Goal: Transaction & Acquisition: Purchase product/service

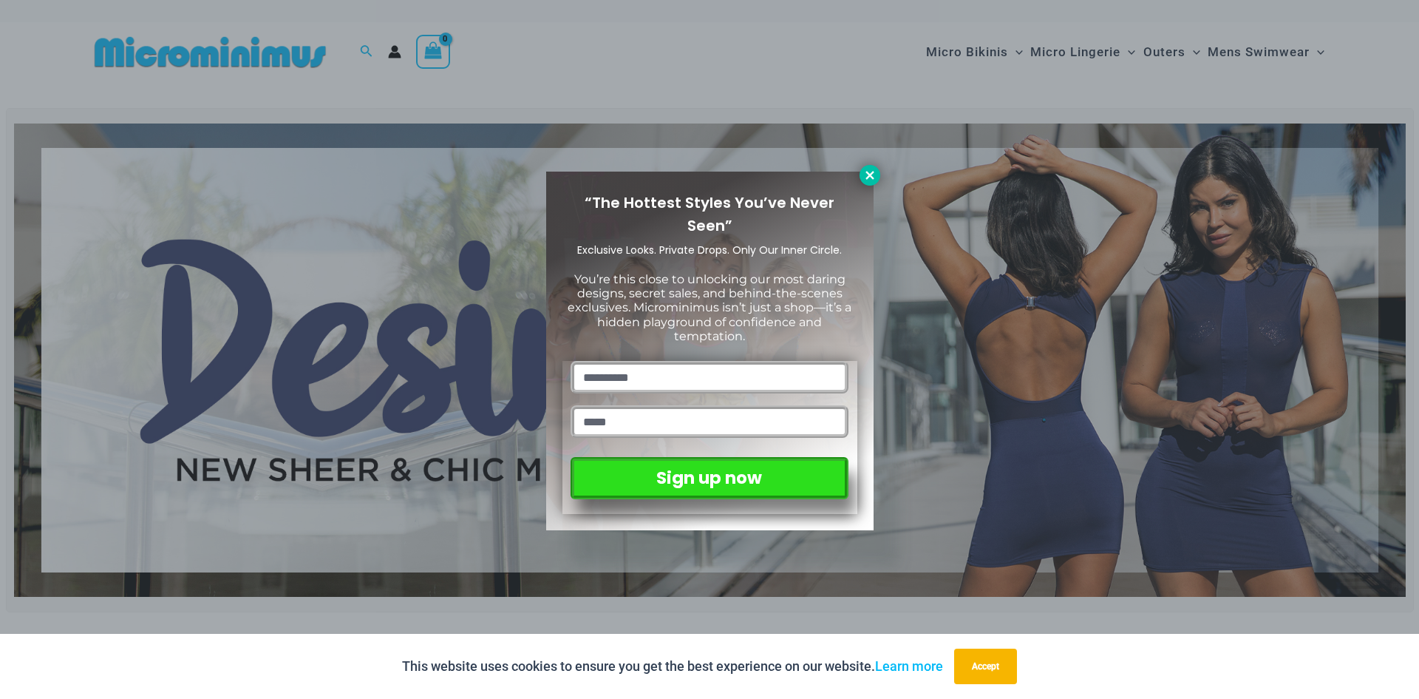
click at [867, 175] on icon at bounding box center [869, 175] width 13 height 13
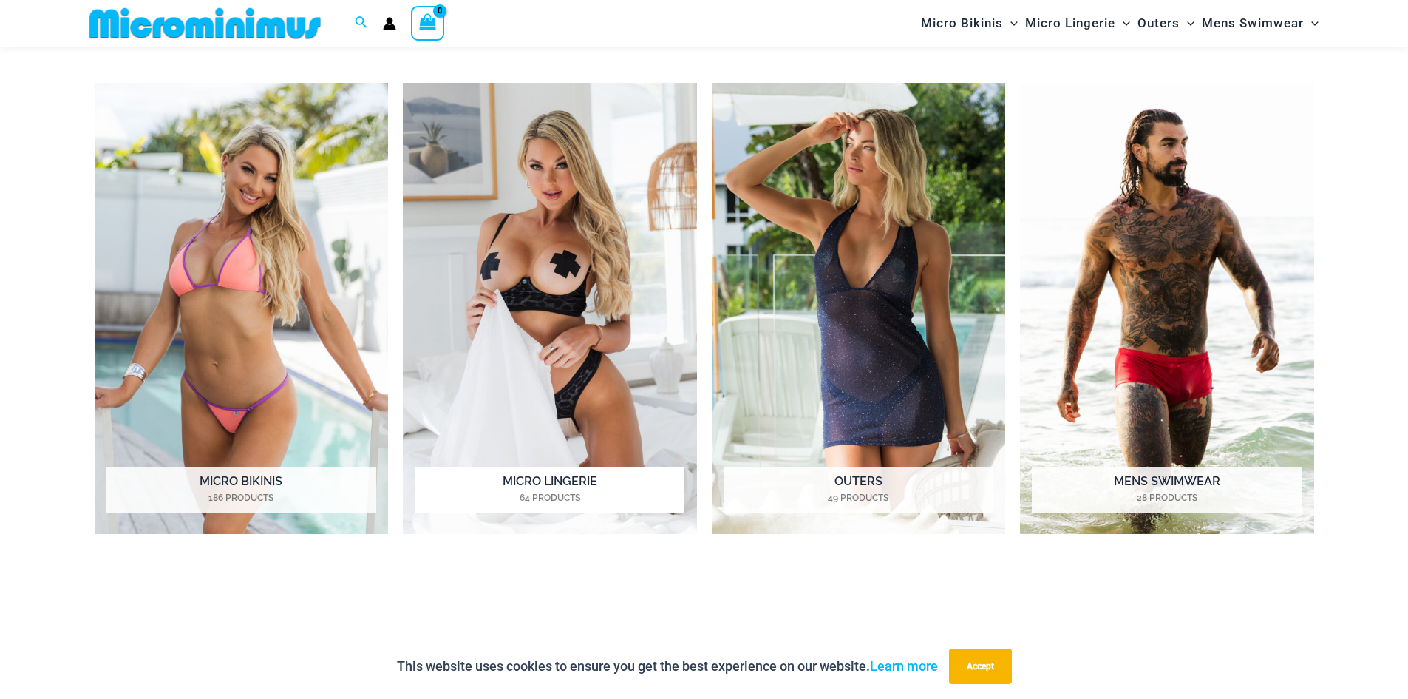
scroll to position [1317, 0]
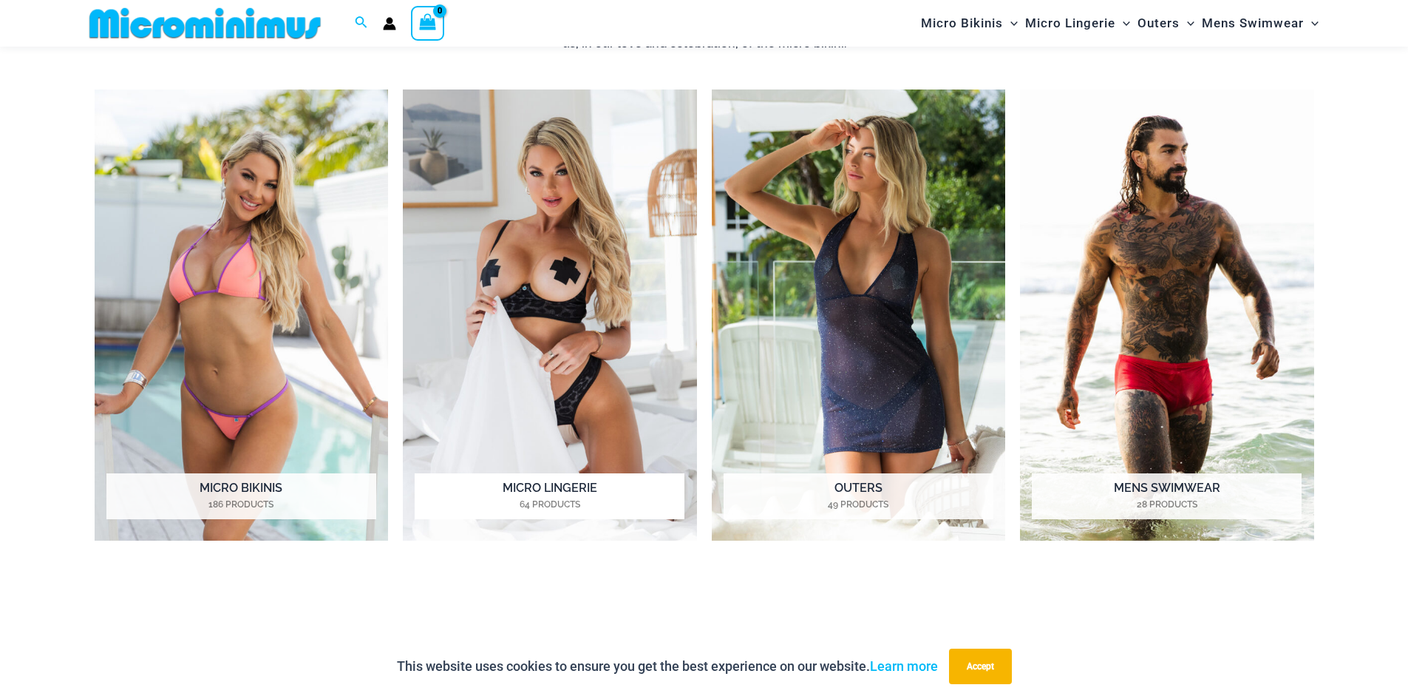
click at [551, 295] on img "Visit product category Micro Lingerie" at bounding box center [550, 315] width 294 height 452
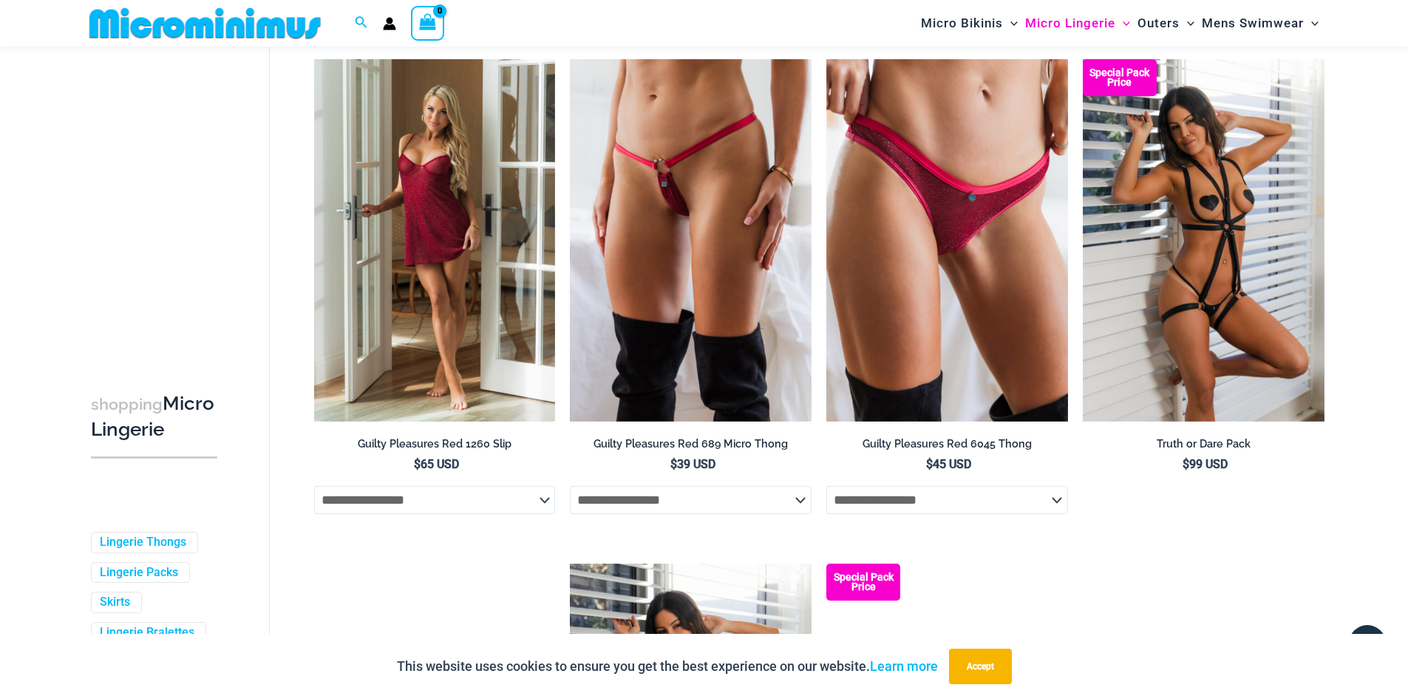
scroll to position [579, 0]
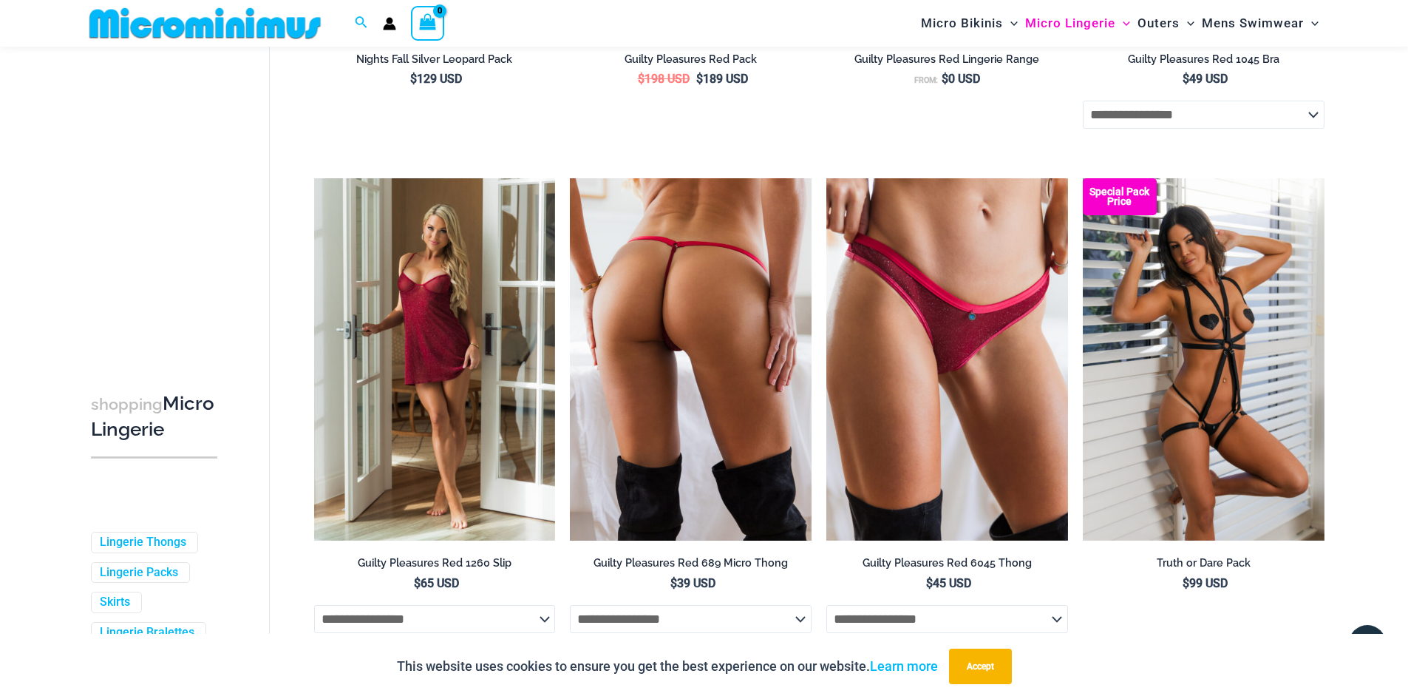
click at [733, 241] on img at bounding box center [691, 359] width 242 height 362
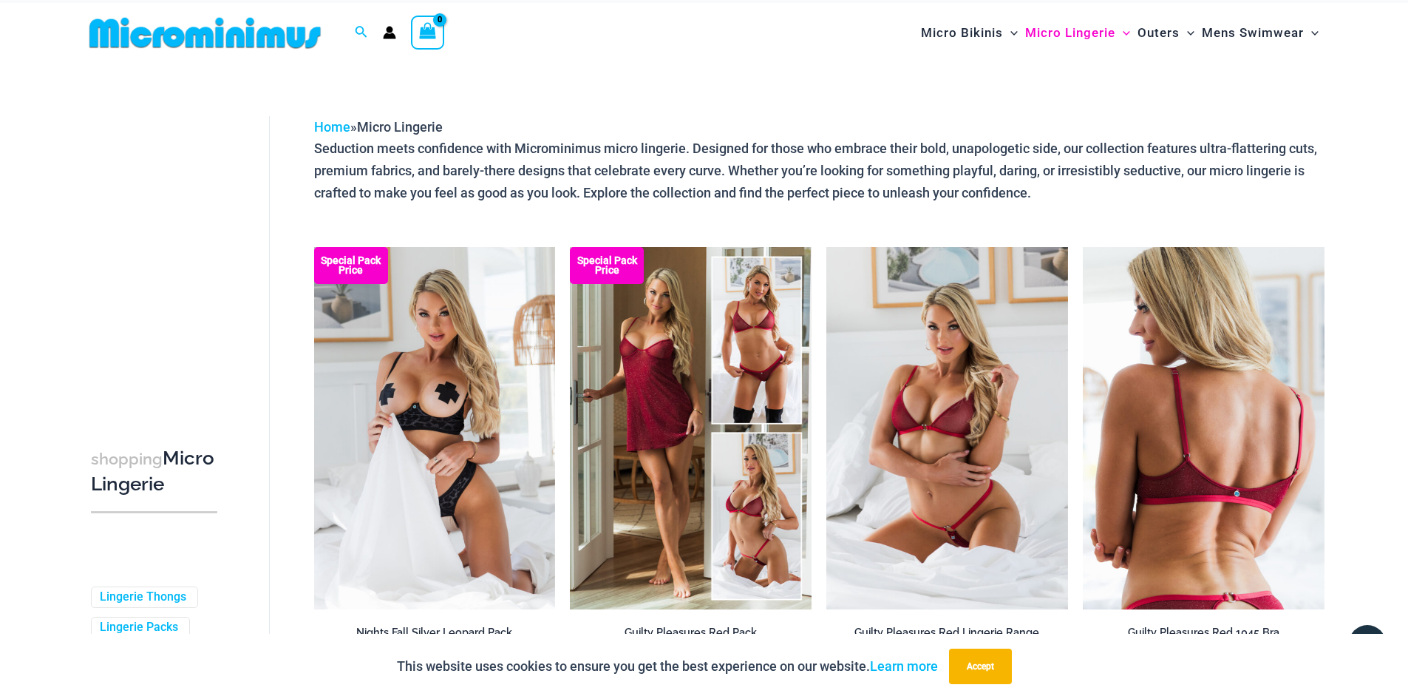
scroll to position [0, 0]
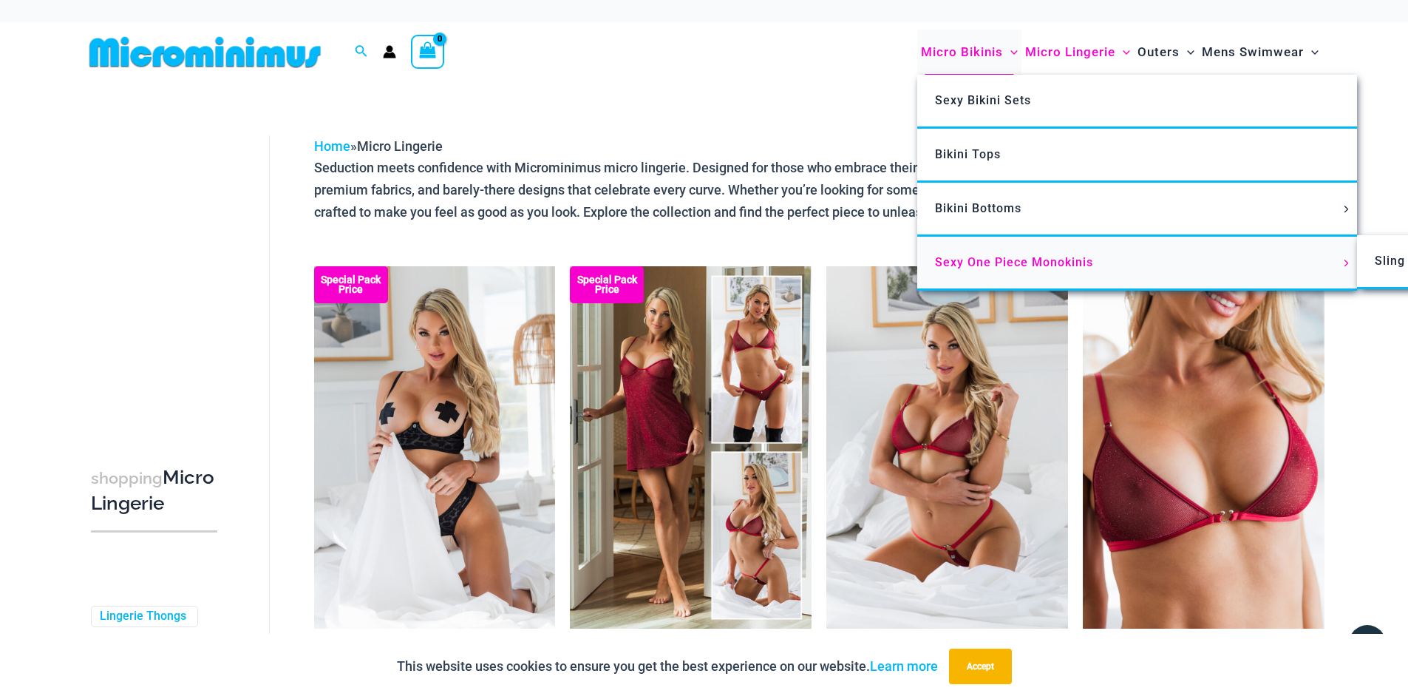
click at [977, 261] on span "Sexy One Piece Monokinis" at bounding box center [1014, 262] width 158 height 14
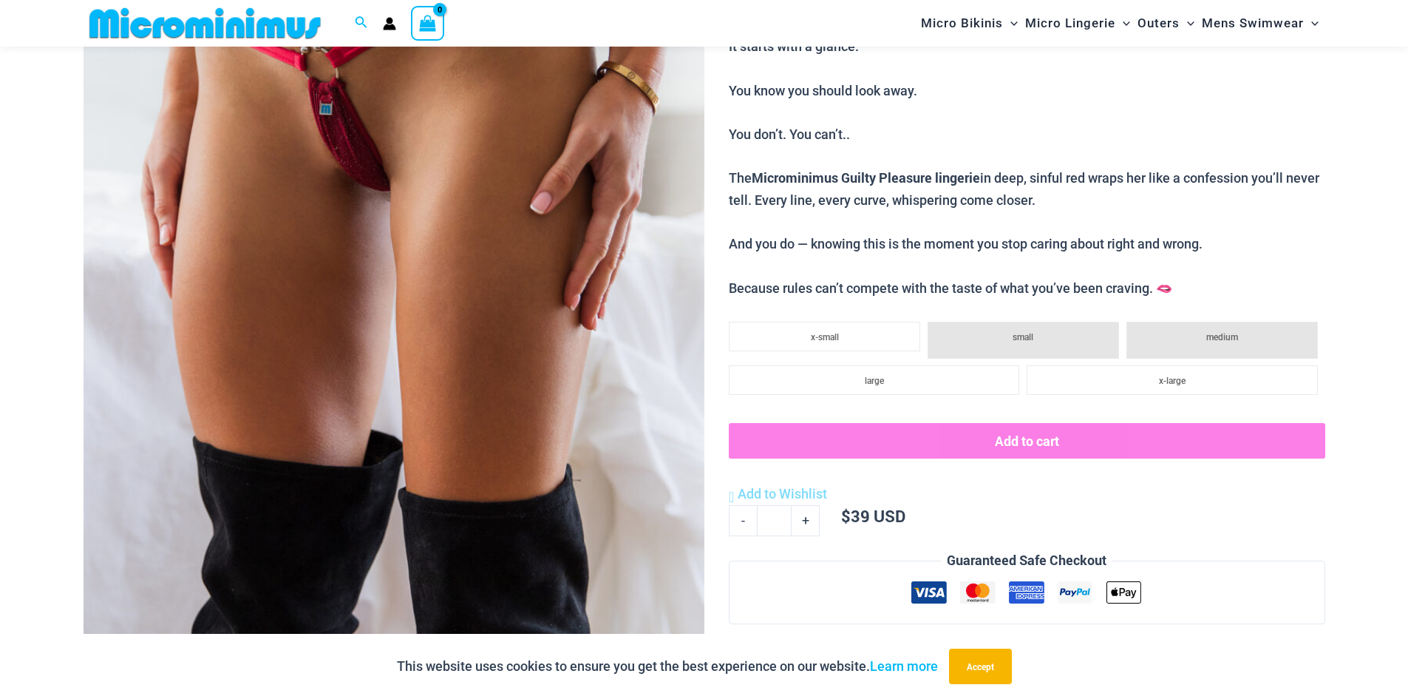
scroll to position [135, 0]
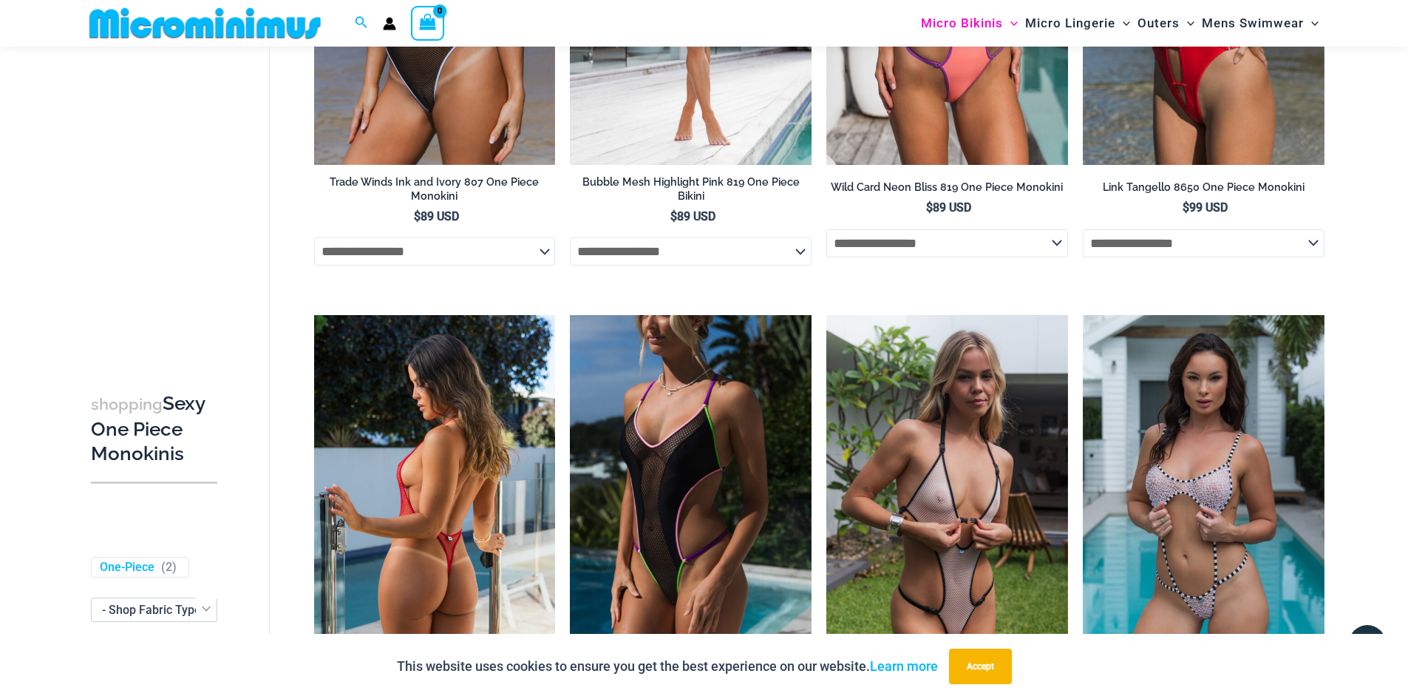
scroll to position [654, 0]
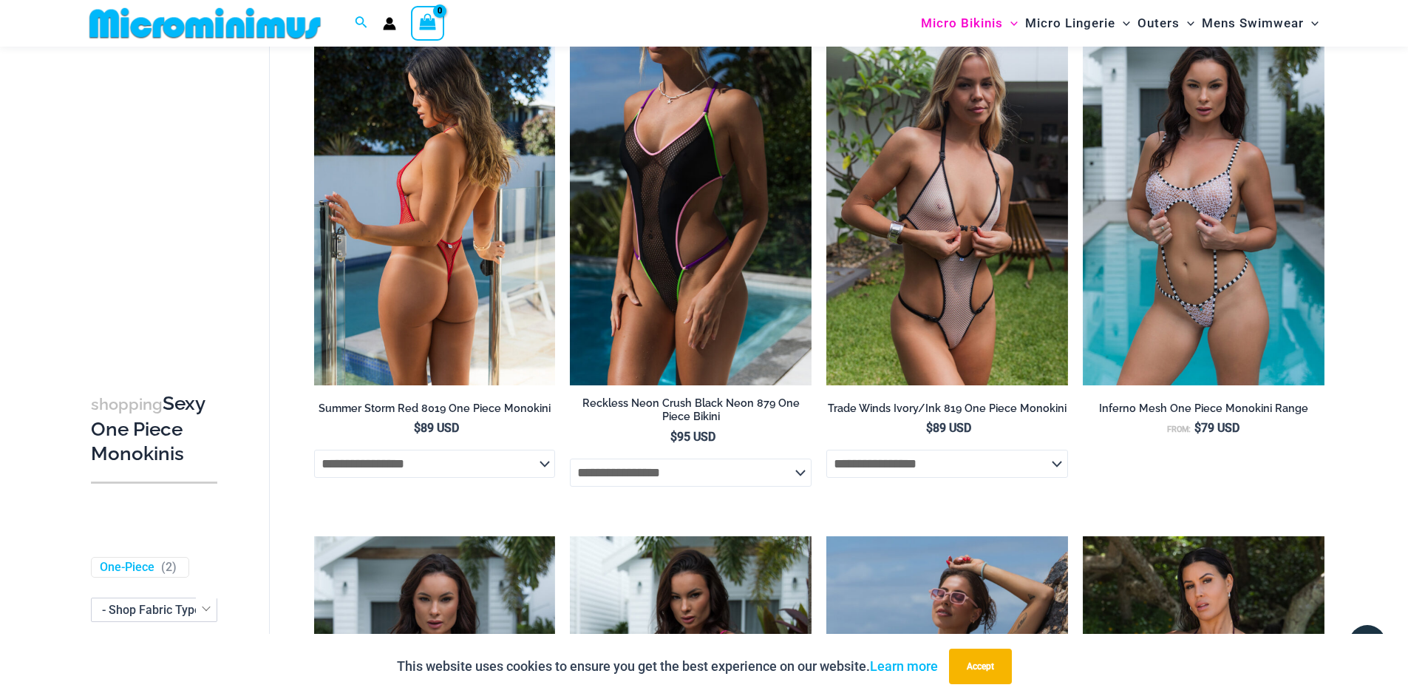
click at [456, 296] on img at bounding box center [435, 204] width 242 height 362
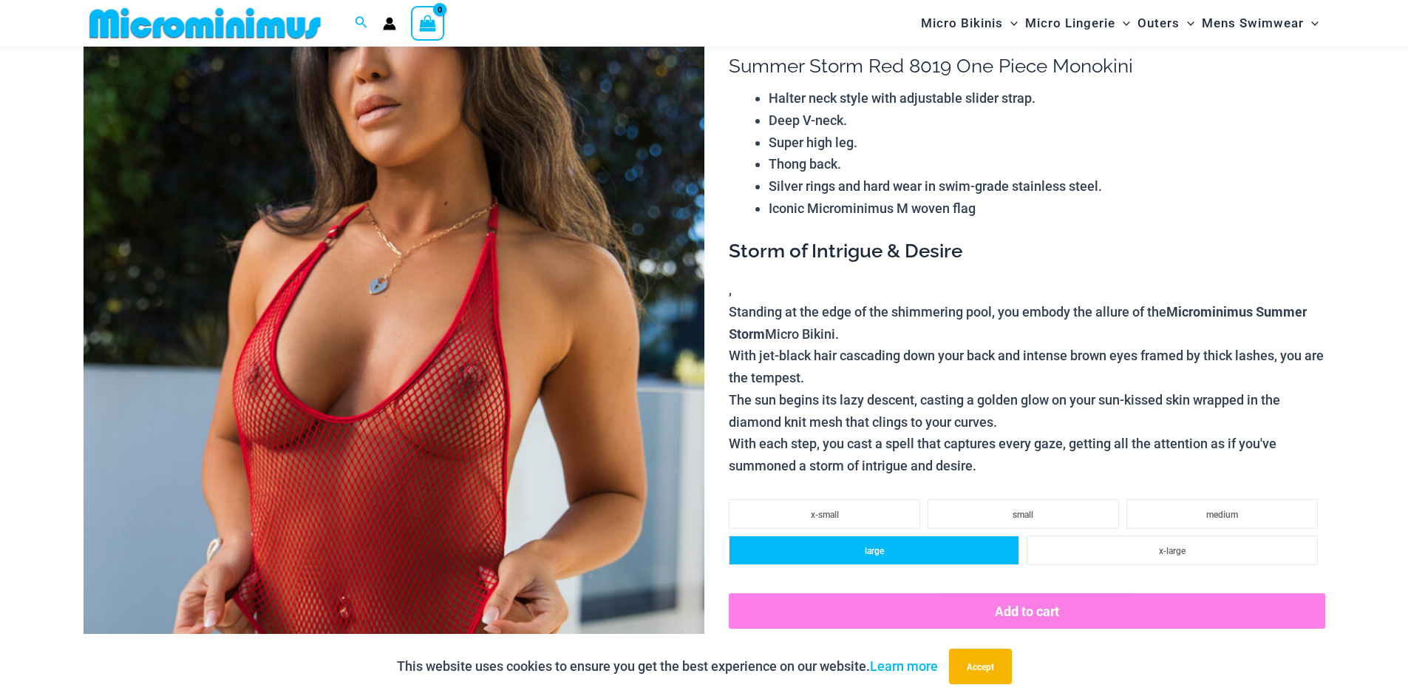
scroll to position [283, 0]
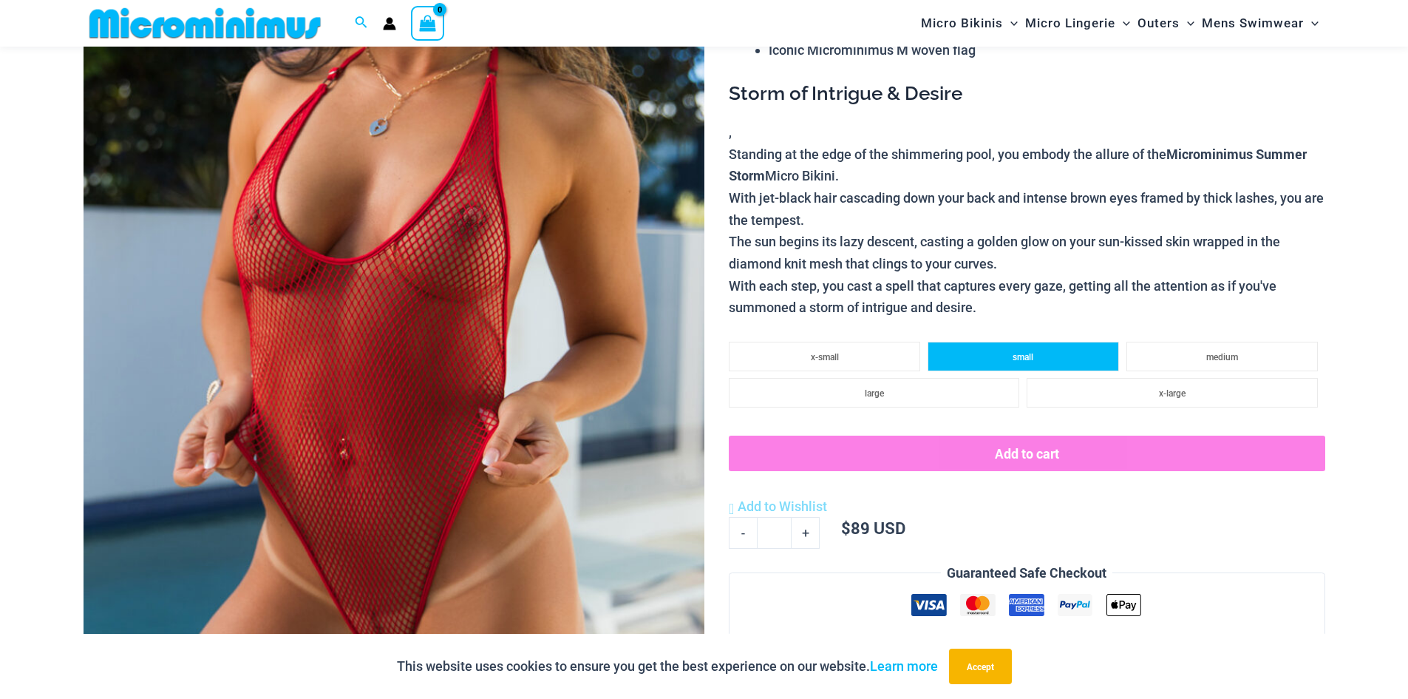
click at [986, 361] on li "small" at bounding box center [1023, 357] width 191 height 30
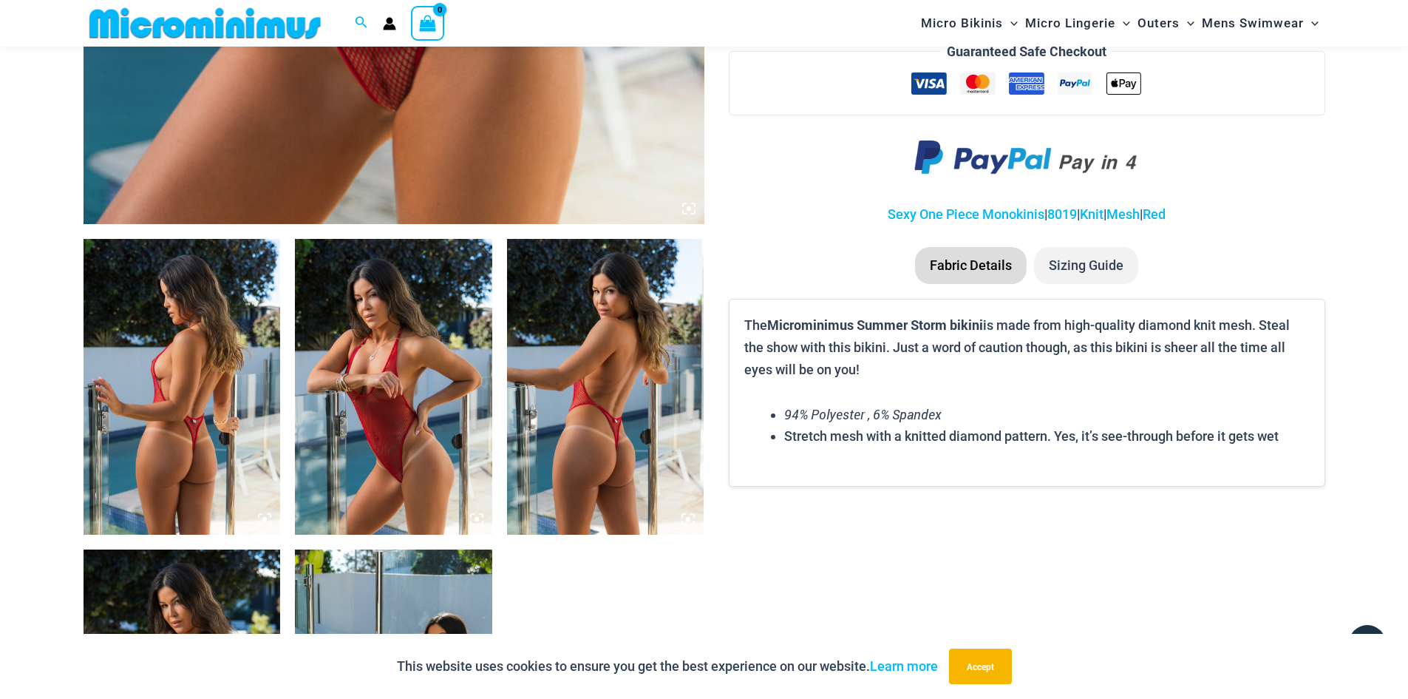
scroll to position [948, 0]
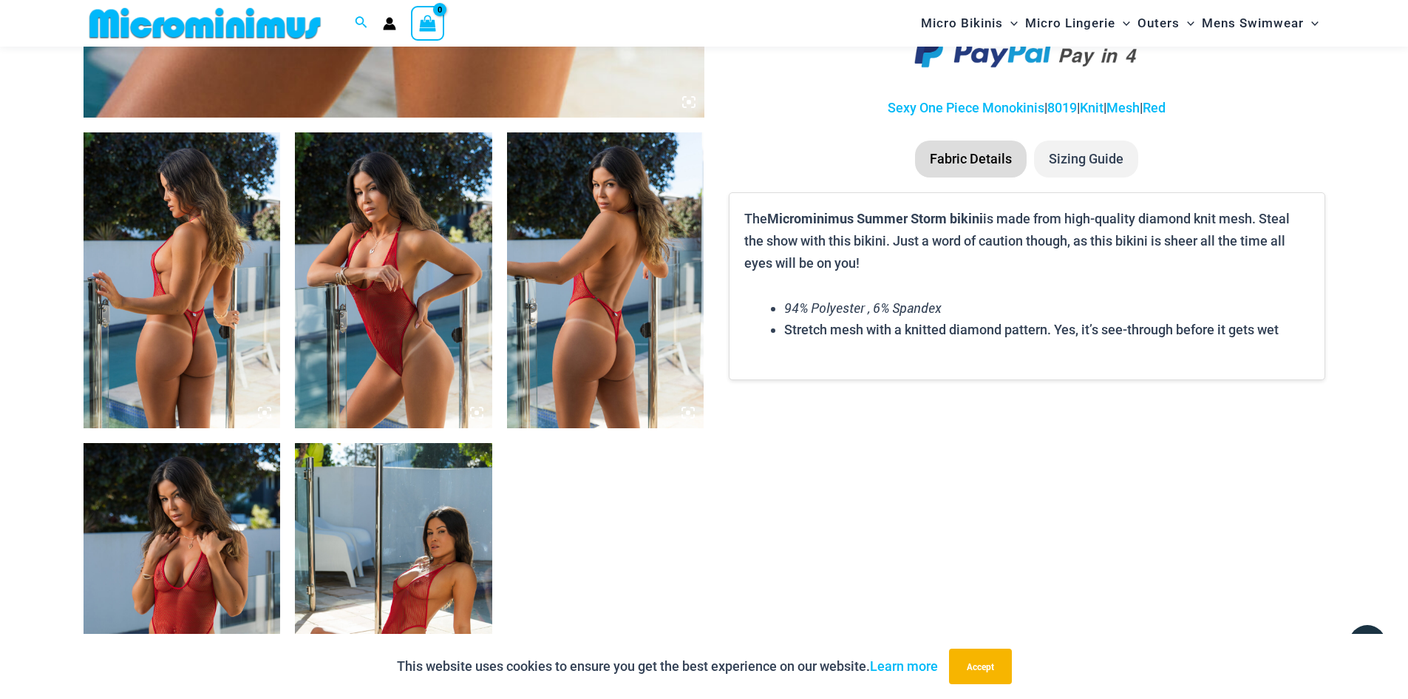
click at [214, 305] on img at bounding box center [182, 280] width 197 height 296
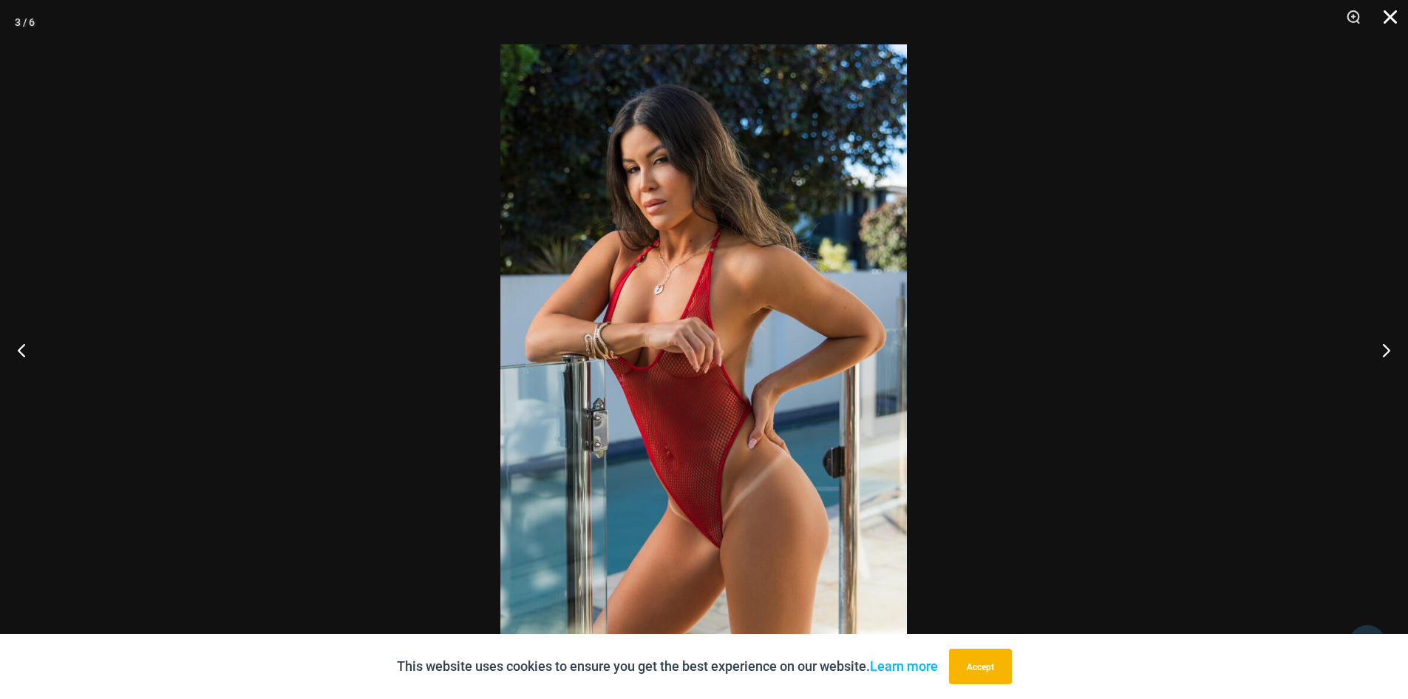
click at [1385, 25] on button "Close" at bounding box center [1385, 22] width 37 height 44
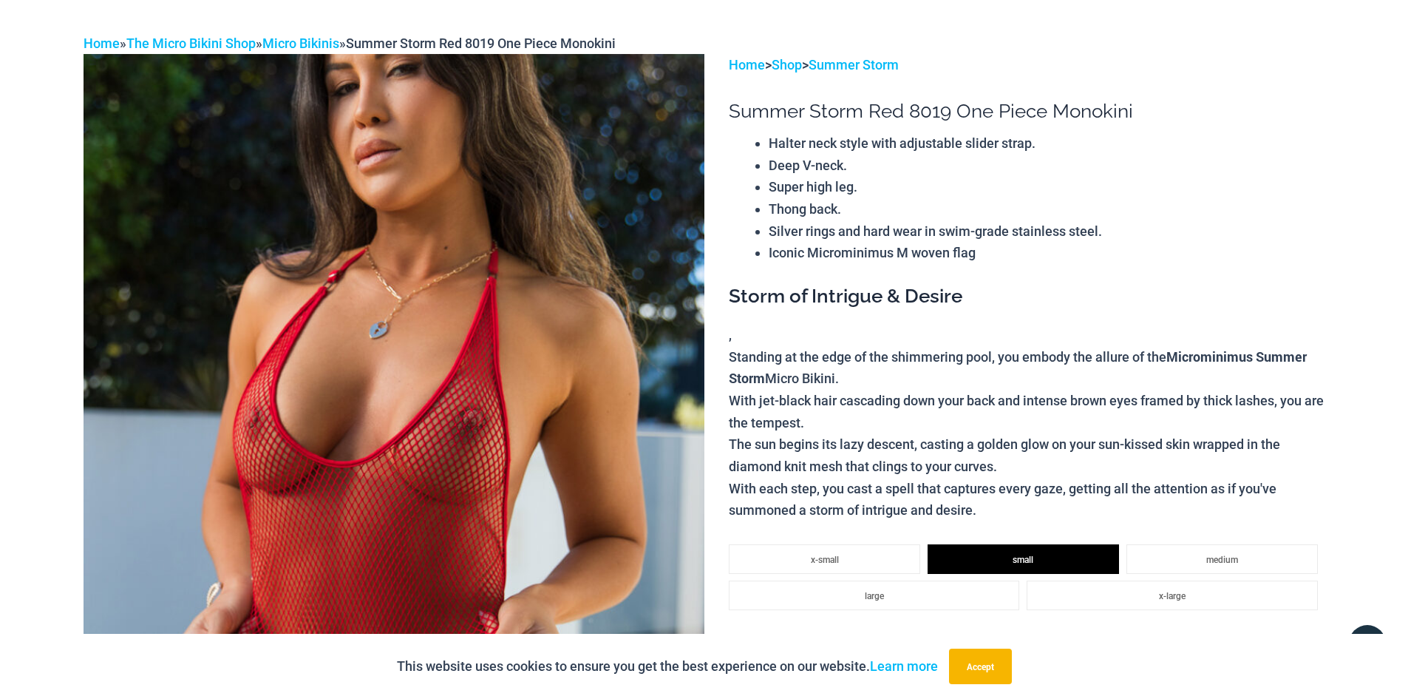
scroll to position [0, 0]
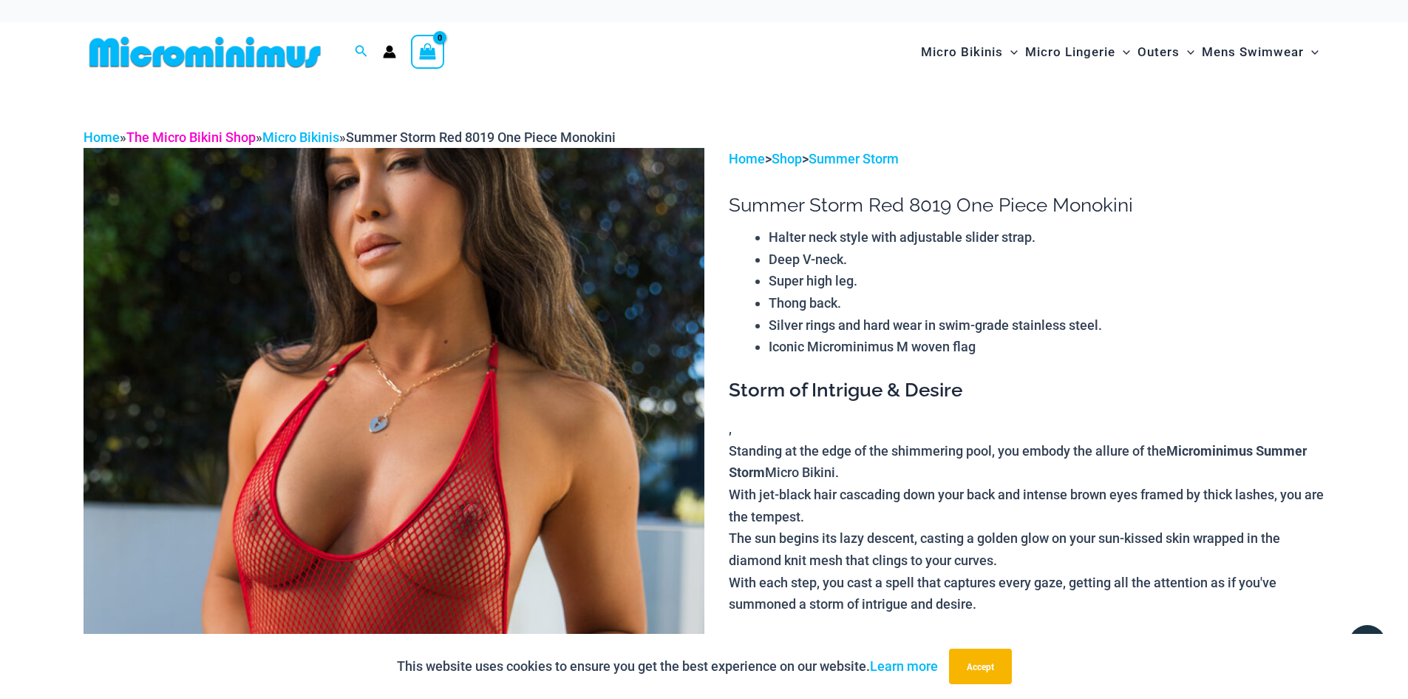
click at [240, 135] on link "The Micro Bikini Shop" at bounding box center [190, 137] width 129 height 16
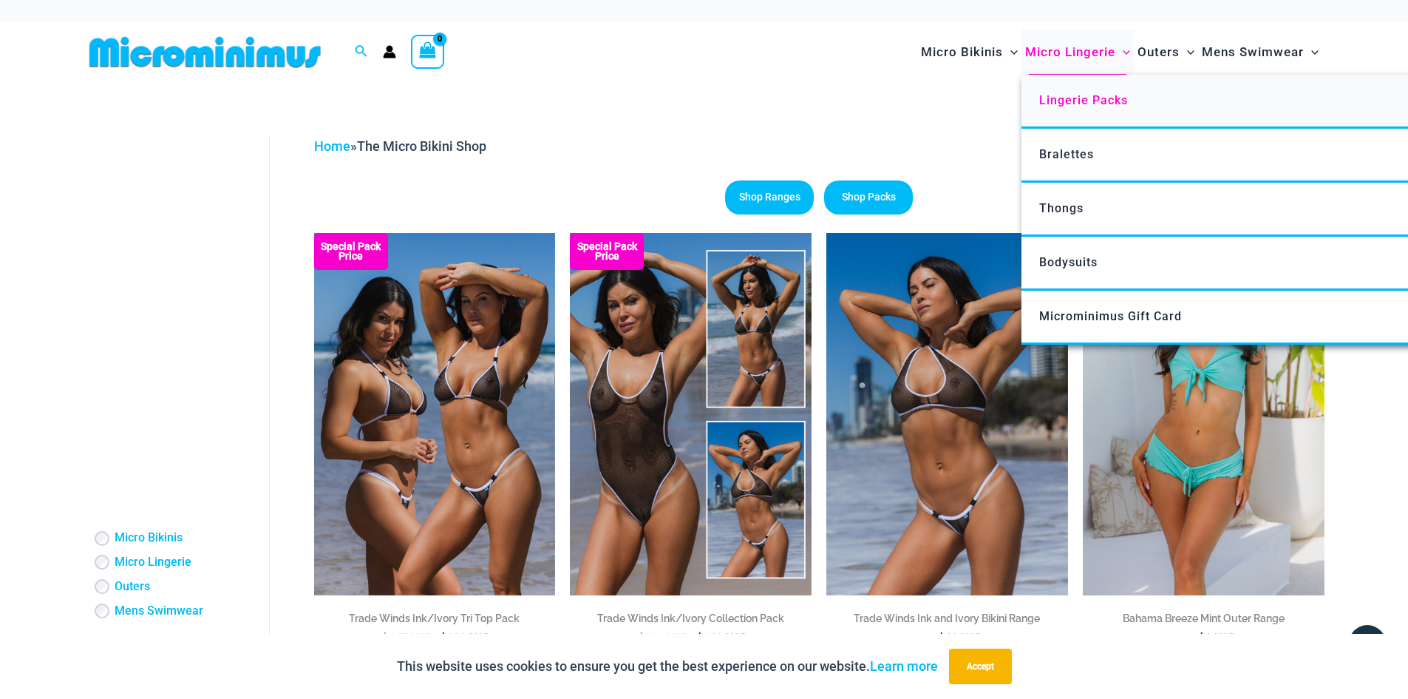
click at [1064, 95] on span "Lingerie Packs" at bounding box center [1083, 100] width 89 height 14
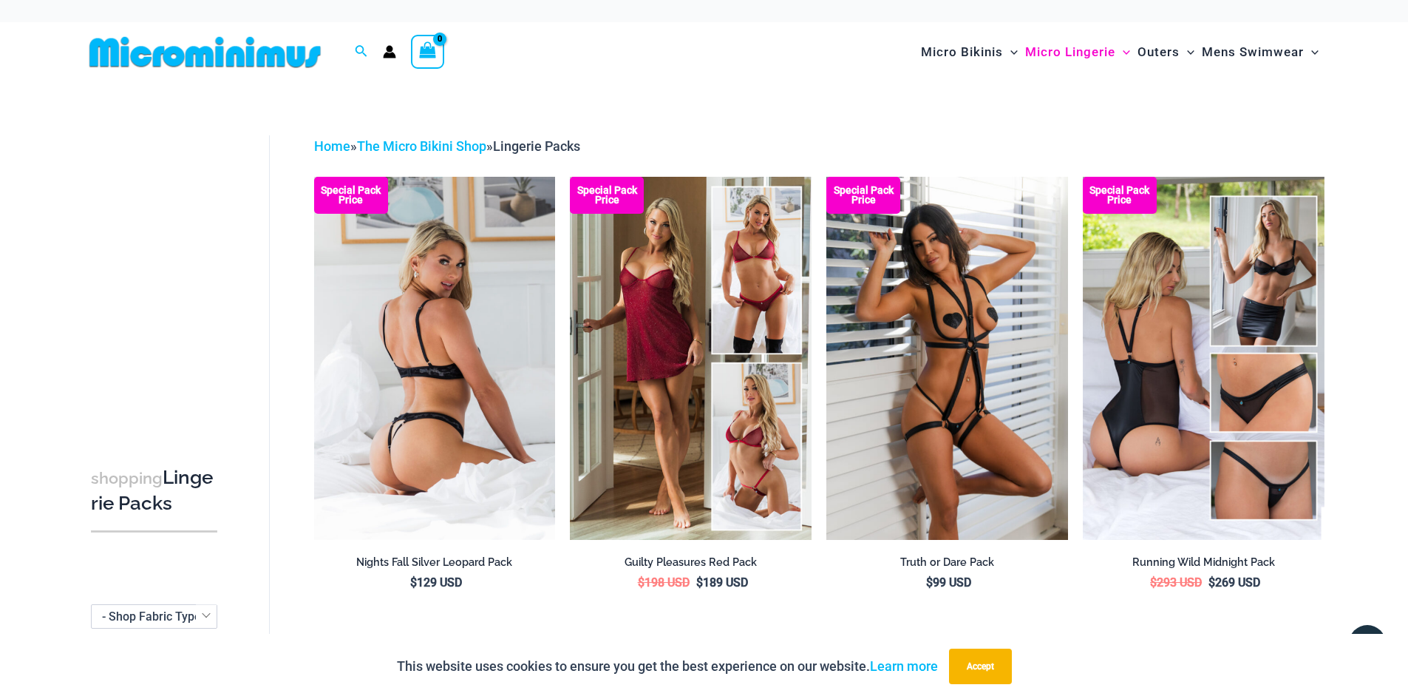
click at [466, 435] on img at bounding box center [435, 358] width 242 height 362
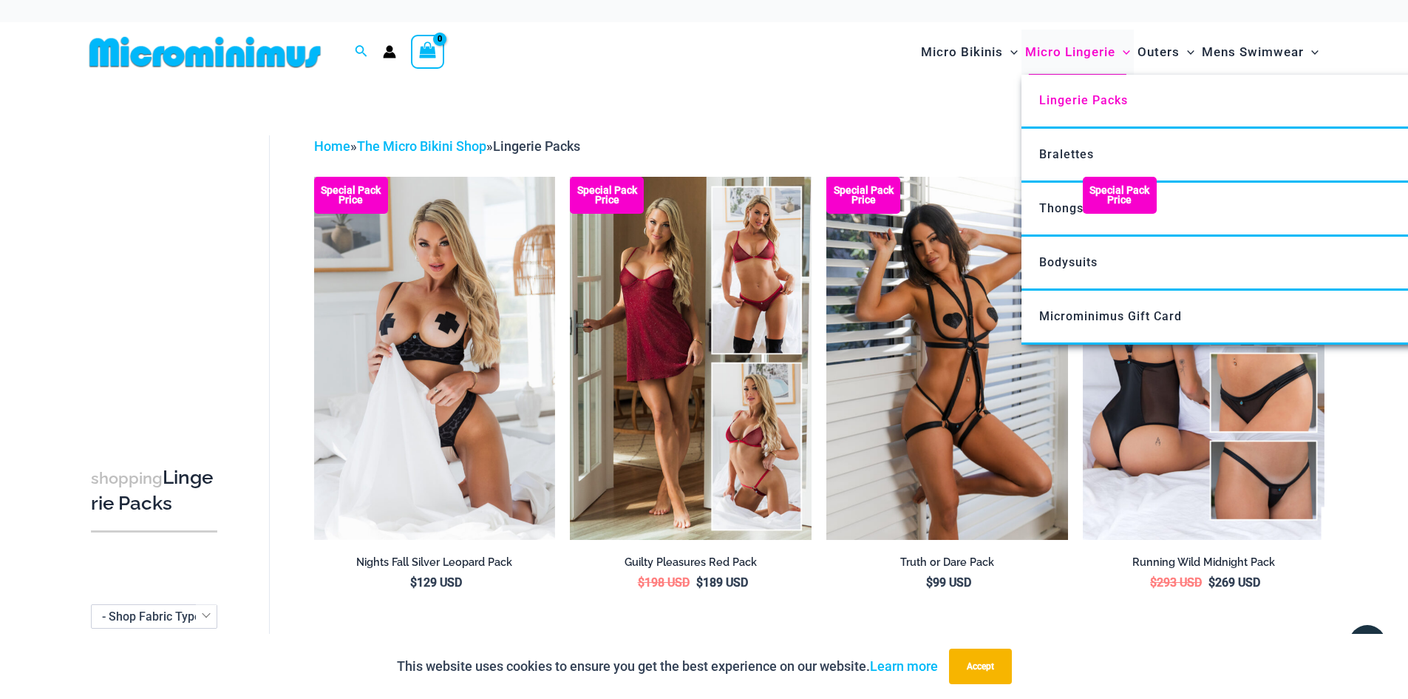
click at [1076, 53] on span "Micro Lingerie" at bounding box center [1070, 52] width 90 height 38
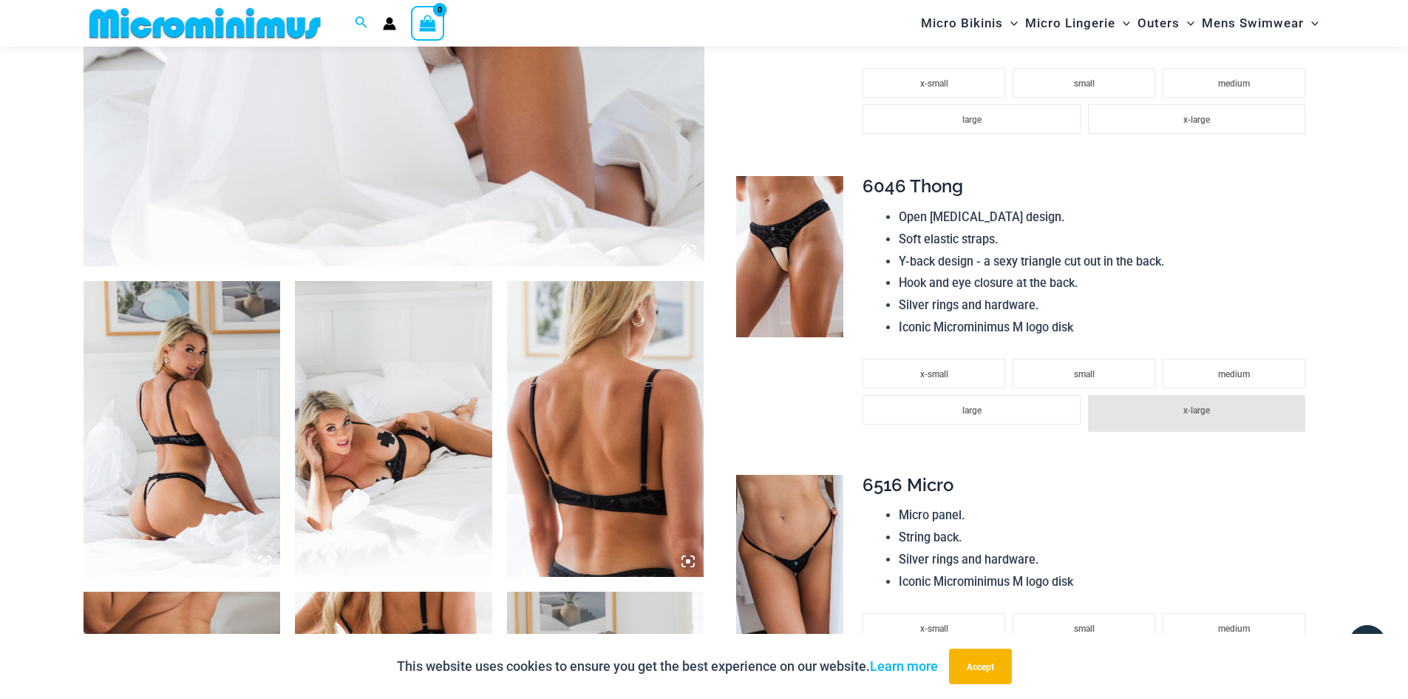
scroll to position [652, 0]
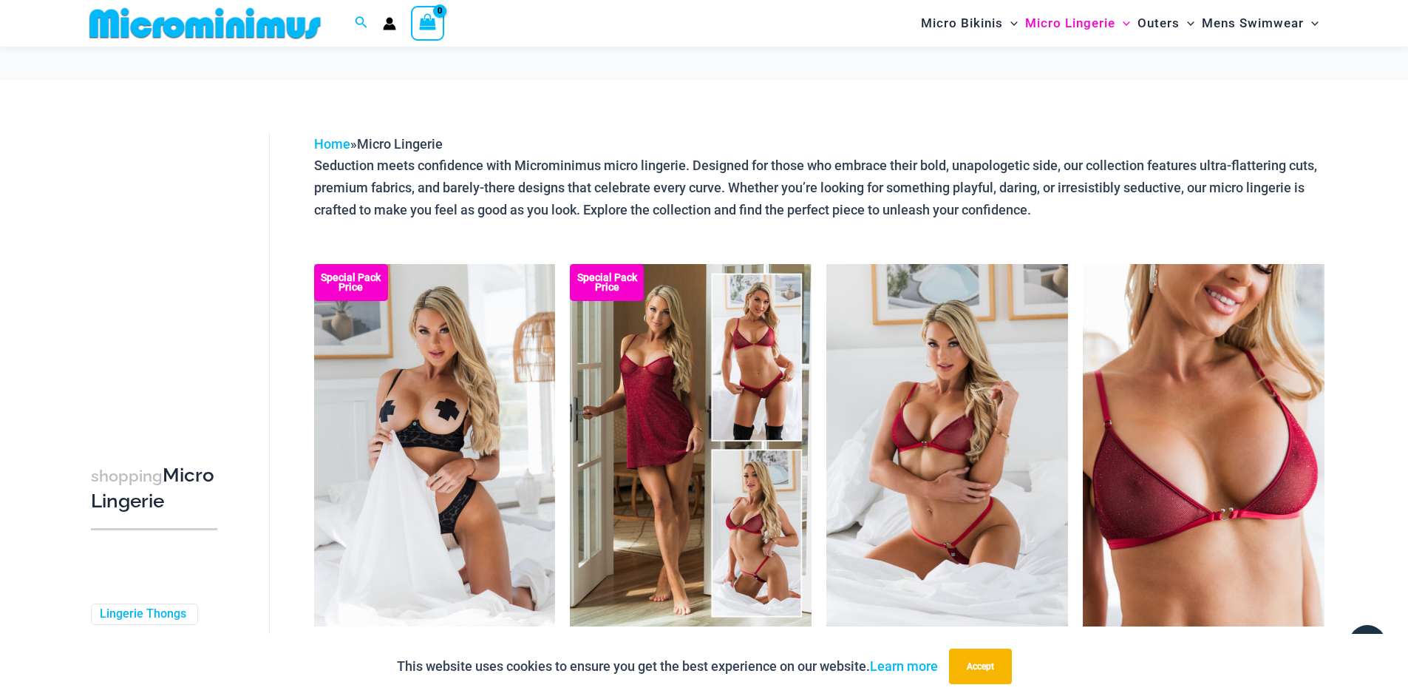
scroll to position [189, 0]
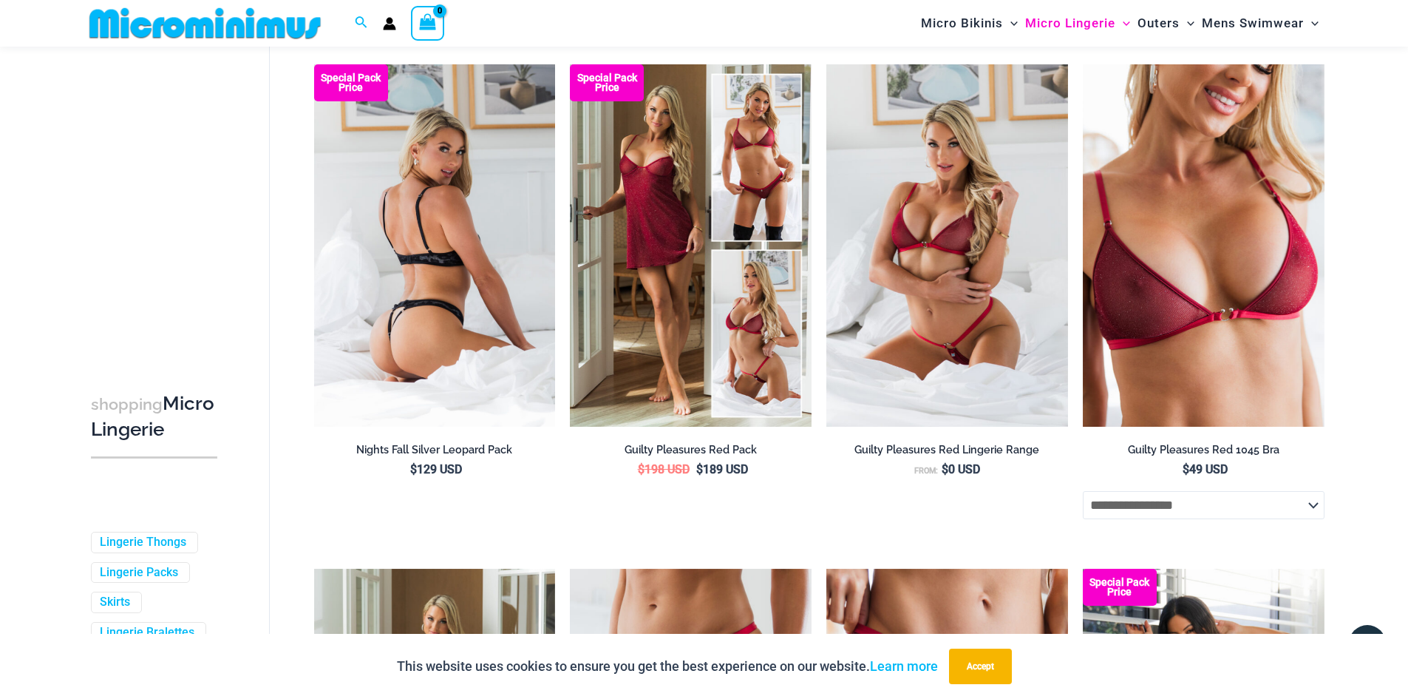
click at [370, 228] on img at bounding box center [435, 245] width 242 height 362
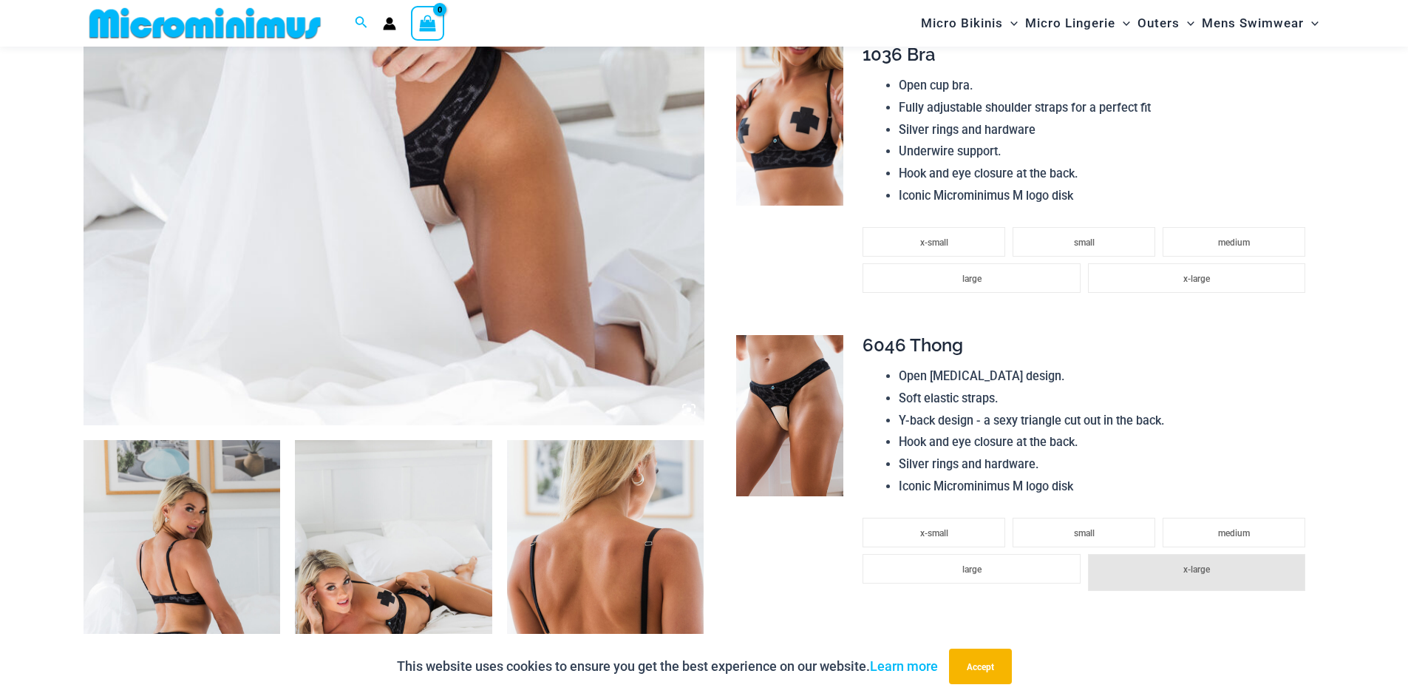
scroll to position [651, 0]
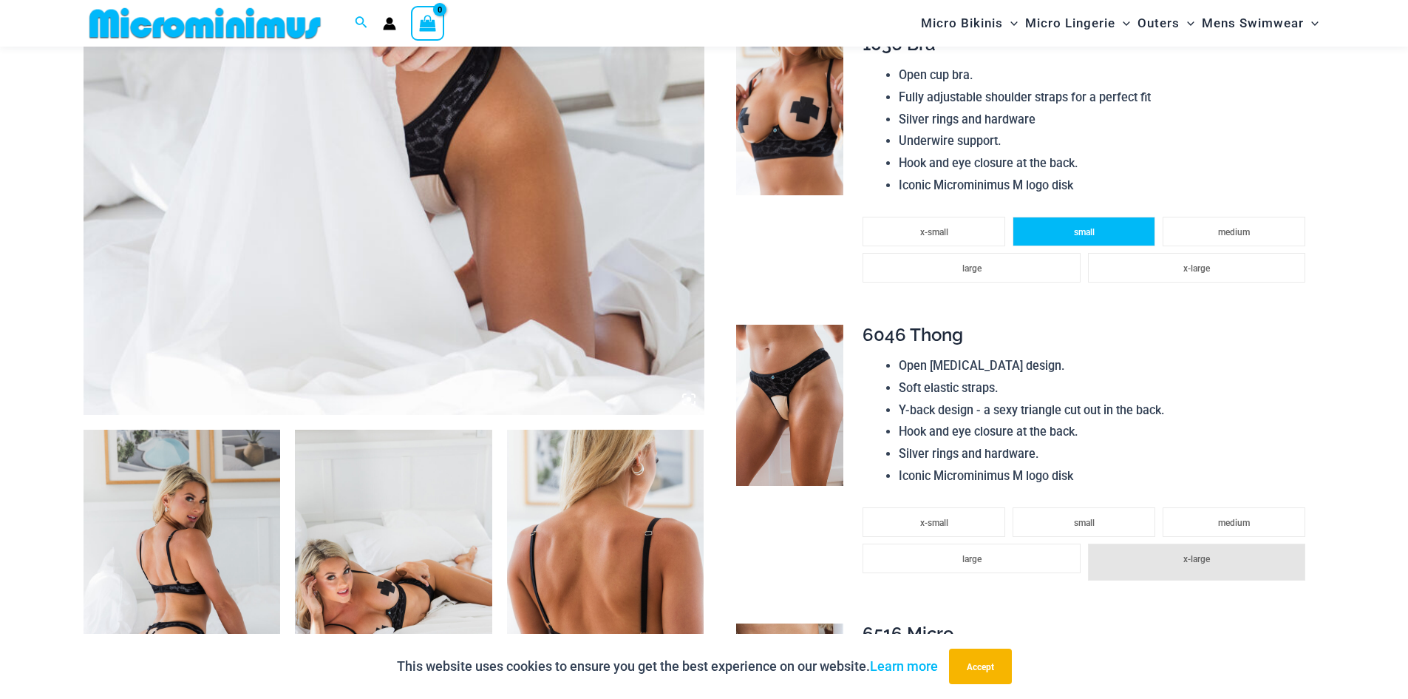
click at [1042, 233] on li "small" at bounding box center [1084, 232] width 143 height 30
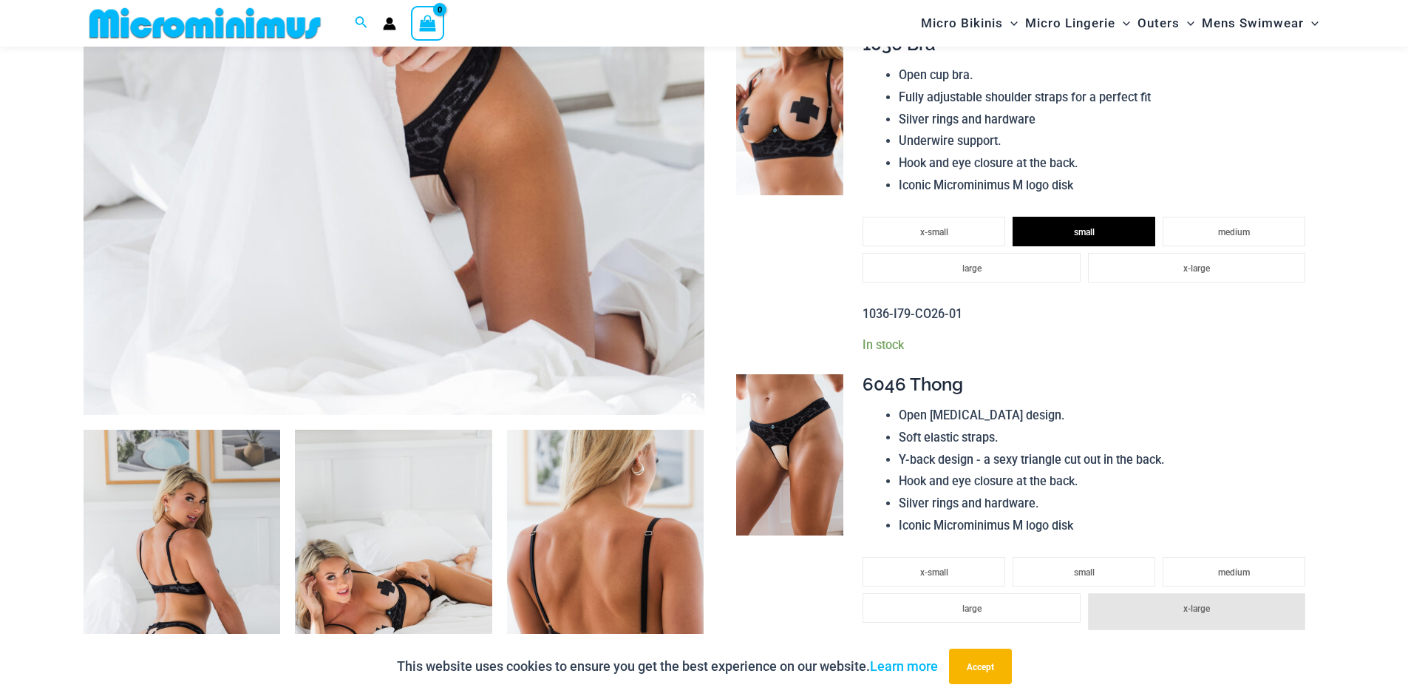
click at [1073, 546] on div "**********" at bounding box center [1088, 512] width 450 height 276
click at [1074, 571] on span "small" at bounding box center [1084, 572] width 21 height 10
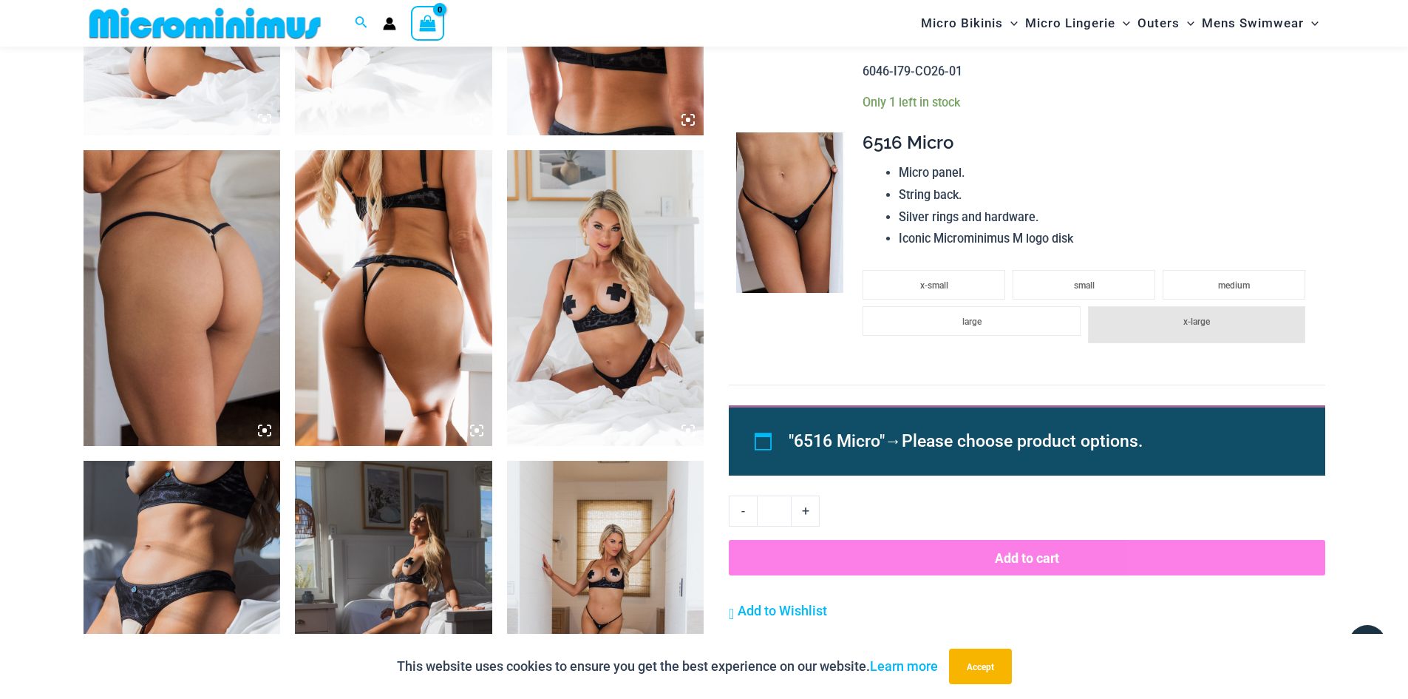
scroll to position [1243, 0]
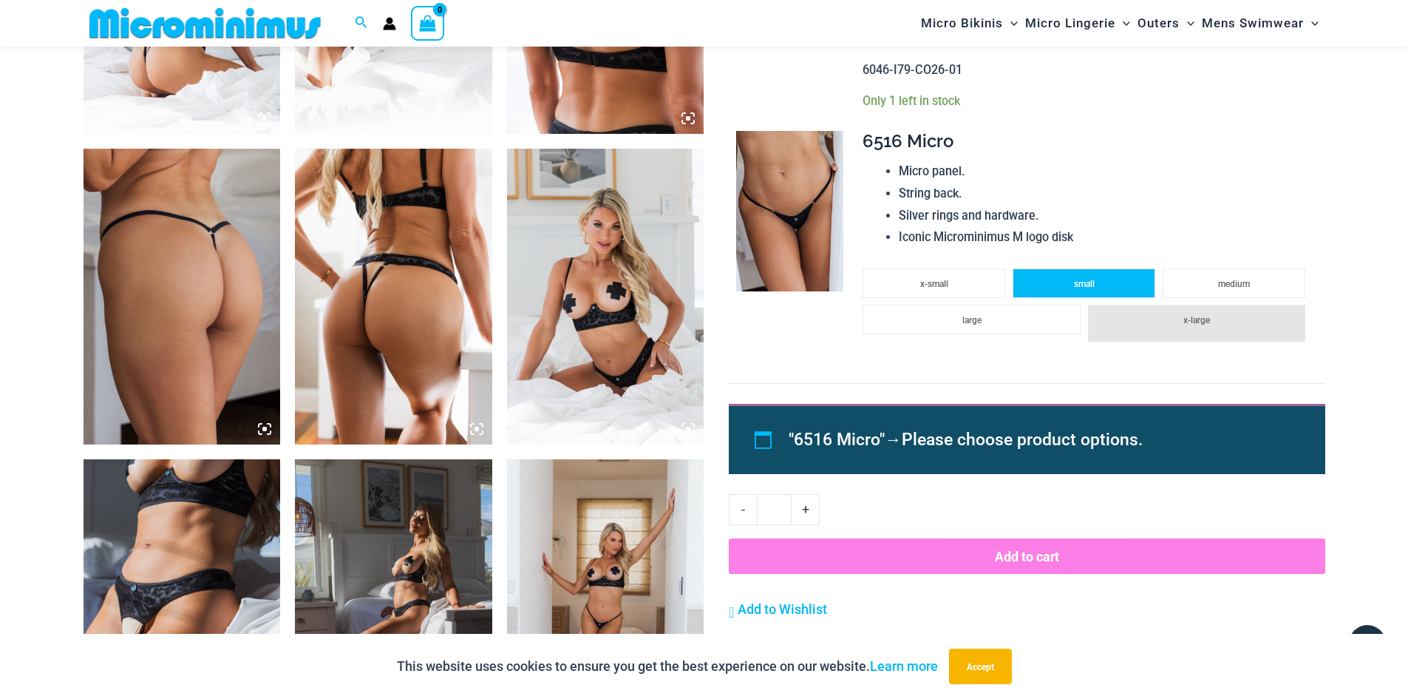
click at [1115, 274] on li "small" at bounding box center [1084, 283] width 143 height 30
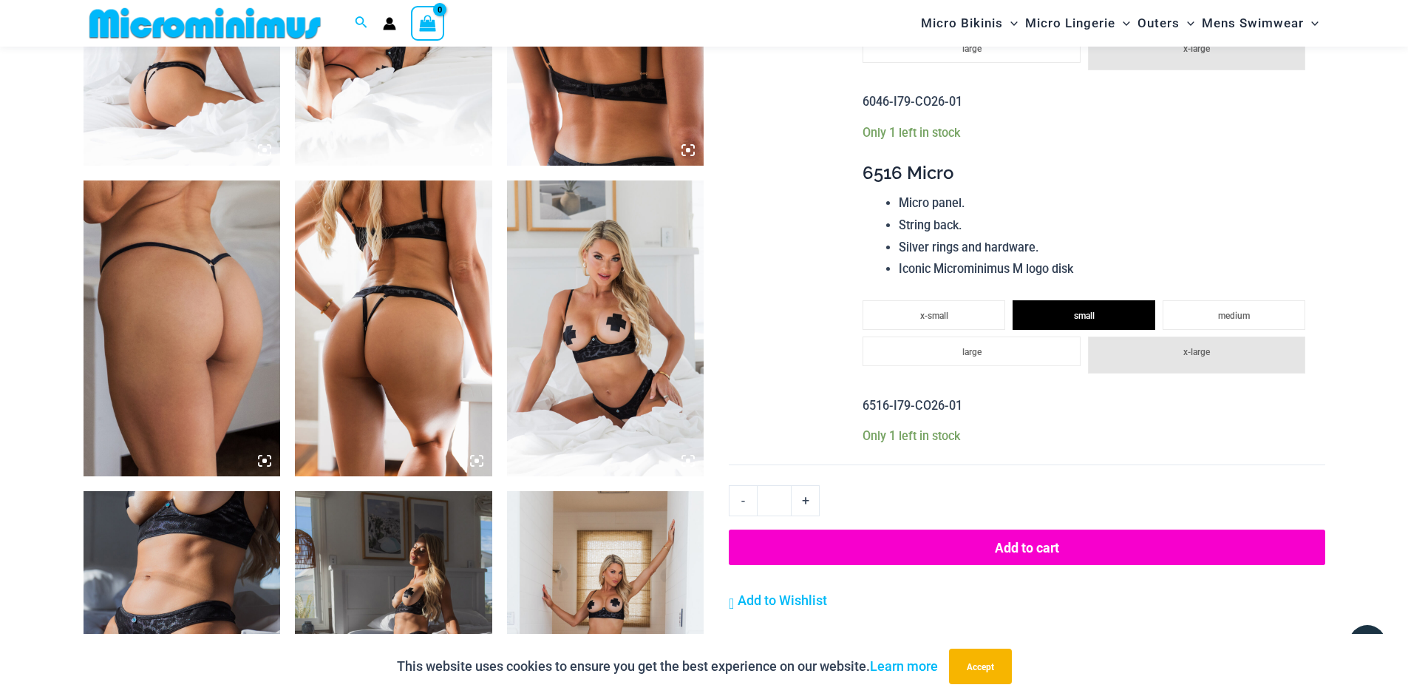
scroll to position [1169, 0]
